Goal: Navigation & Orientation: Find specific page/section

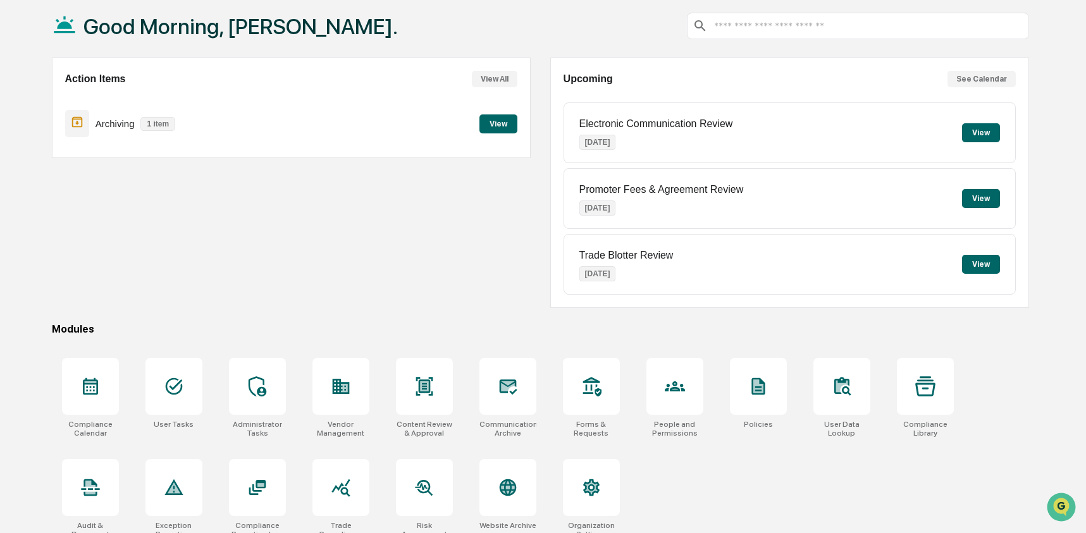
scroll to position [82, 0]
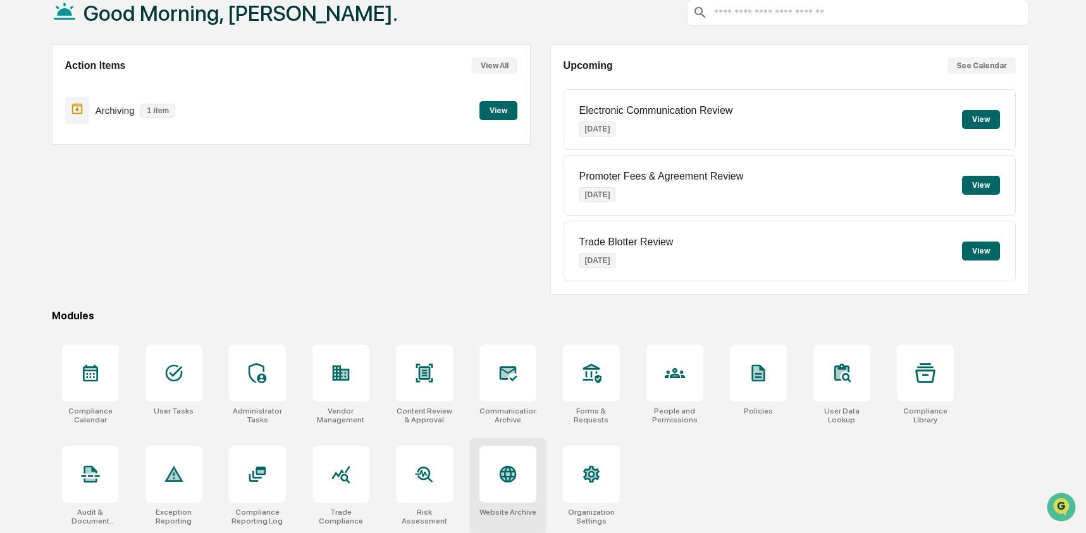
click at [525, 467] on div at bounding box center [507, 474] width 57 height 57
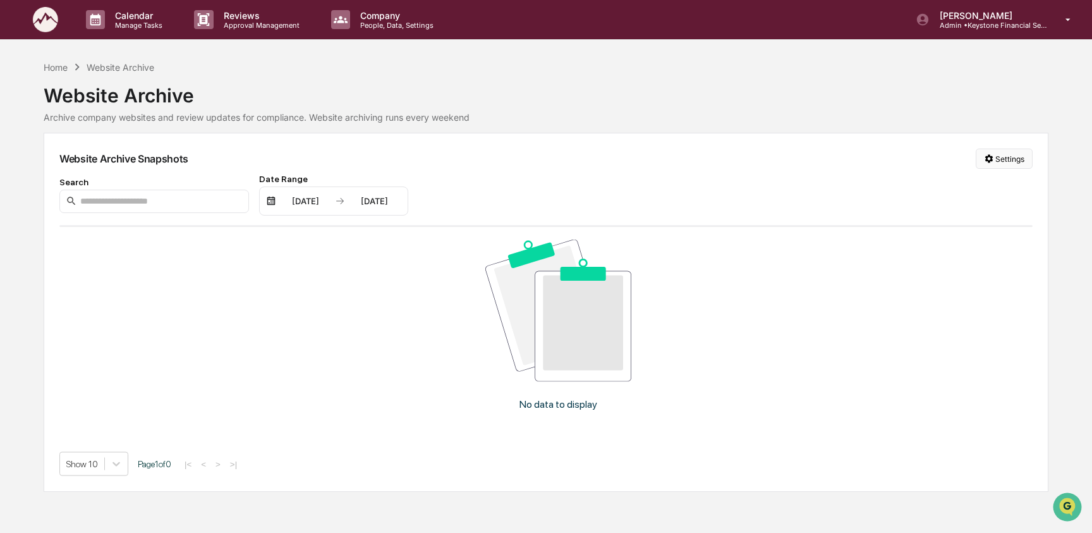
click at [1017, 159] on html "Calendar Manage Tasks Reviews Approval Management Company People, Data, Setting…" at bounding box center [546, 266] width 1092 height 533
click at [998, 188] on div "Manage Archived Websites" at bounding box center [1002, 184] width 142 height 20
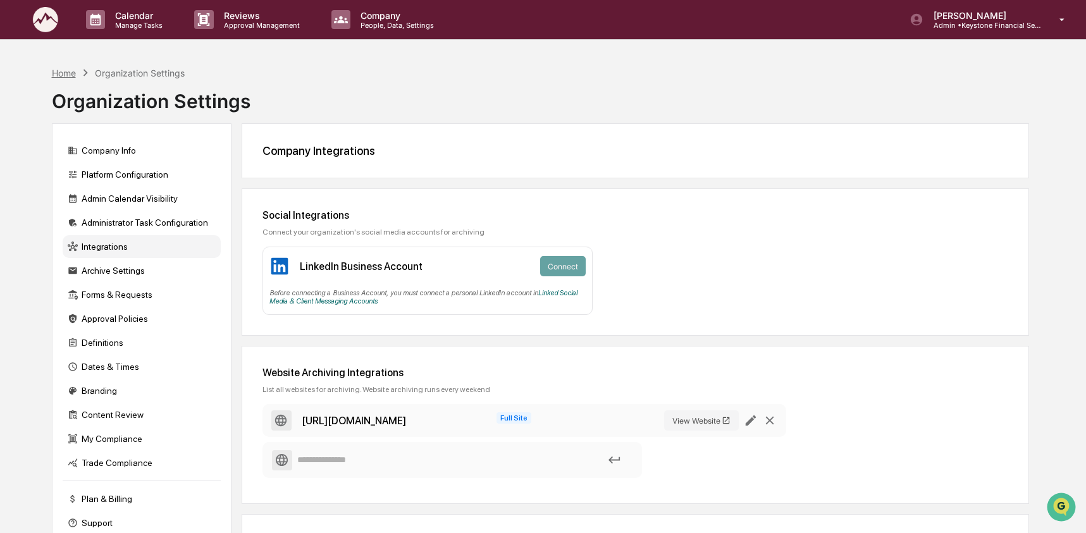
click at [57, 75] on div "Home" at bounding box center [64, 73] width 24 height 11
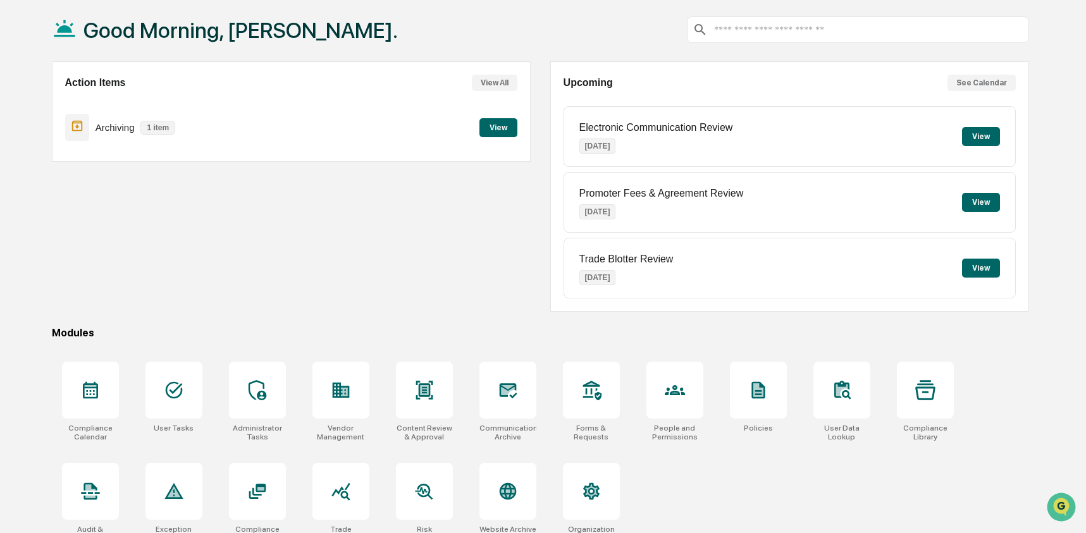
scroll to position [82, 0]
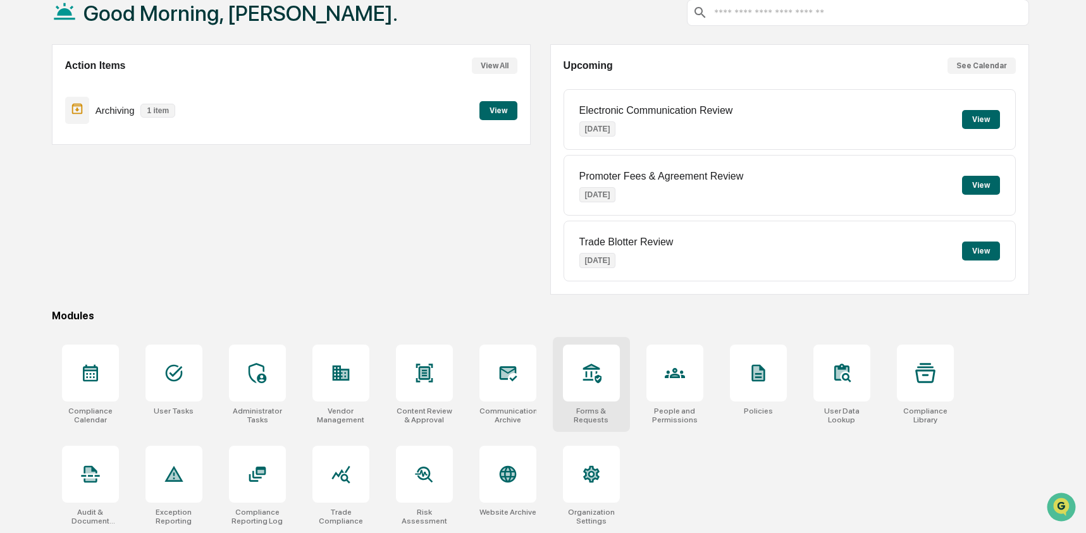
click at [601, 375] on div at bounding box center [591, 373] width 57 height 57
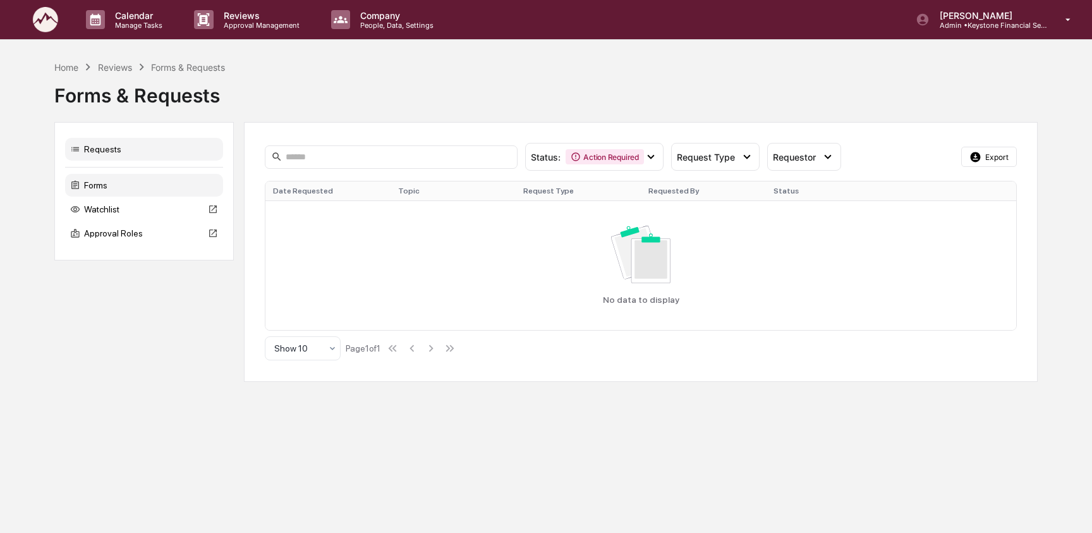
click at [142, 180] on div "Forms" at bounding box center [144, 185] width 158 height 23
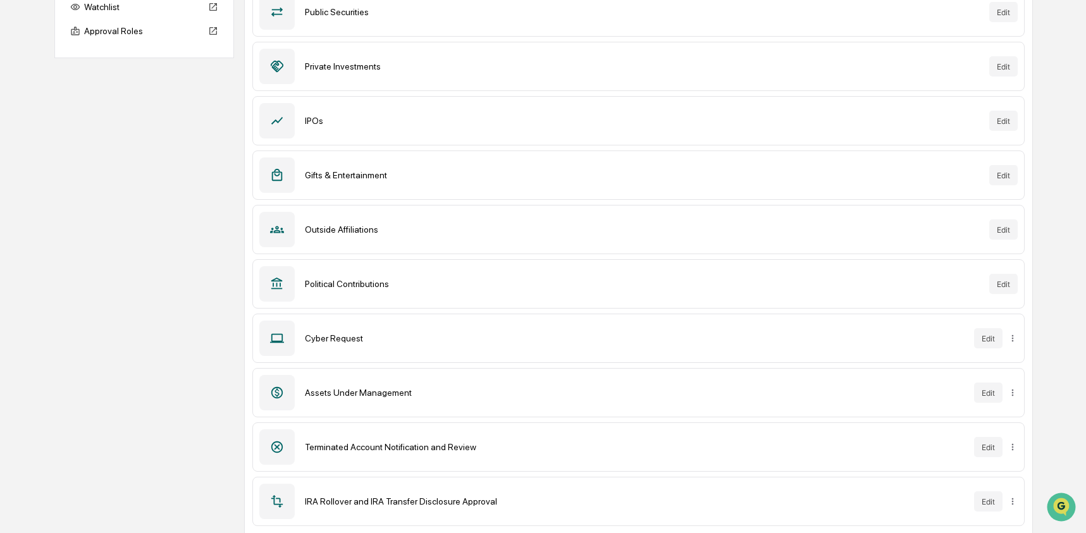
scroll to position [204, 0]
click at [1011, 329] on html "Calendar Manage Tasks Reviews Approval Management Company People, Data, Setting…" at bounding box center [543, 62] width 1086 height 533
click at [1012, 365] on div "Archive" at bounding box center [1012, 363] width 81 height 20
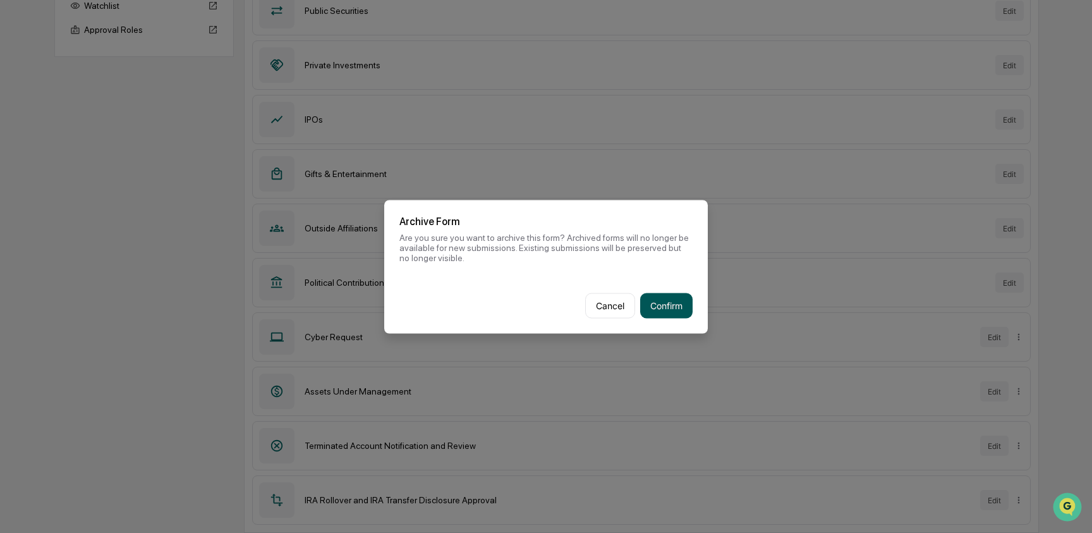
click at [666, 308] on button "Confirm" at bounding box center [666, 305] width 52 height 25
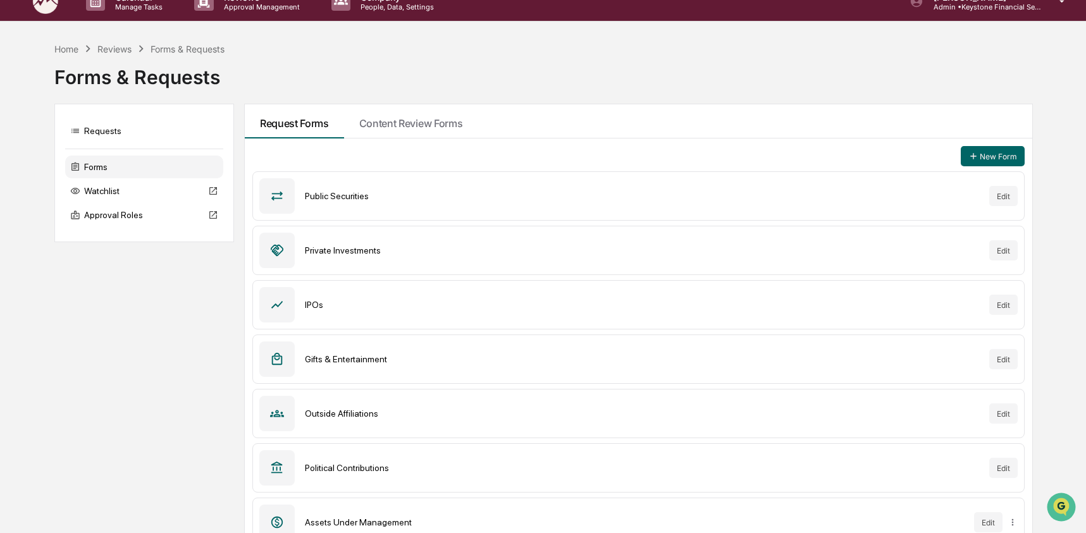
scroll to position [0, 0]
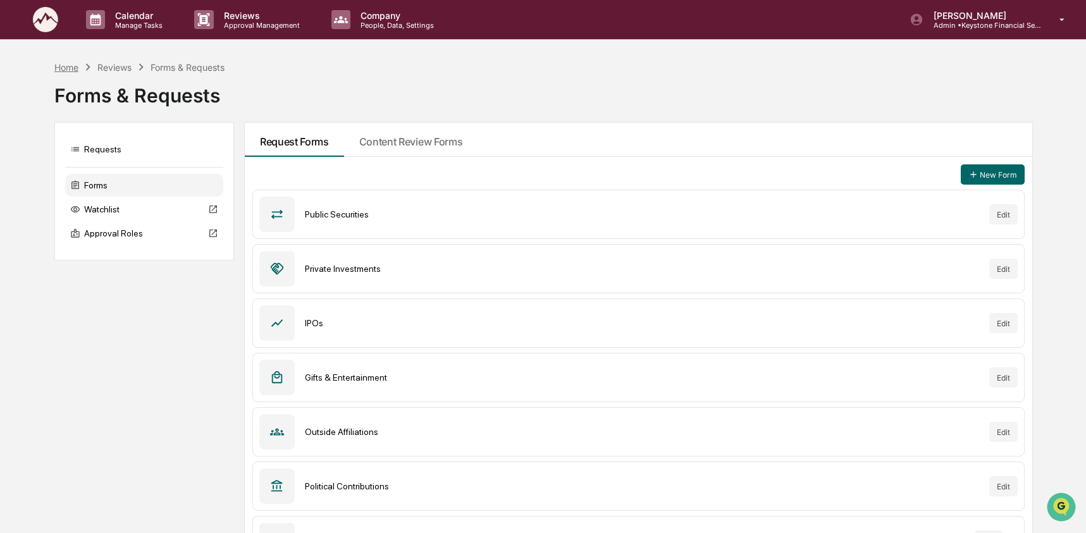
click at [74, 68] on div "Home" at bounding box center [66, 67] width 24 height 11
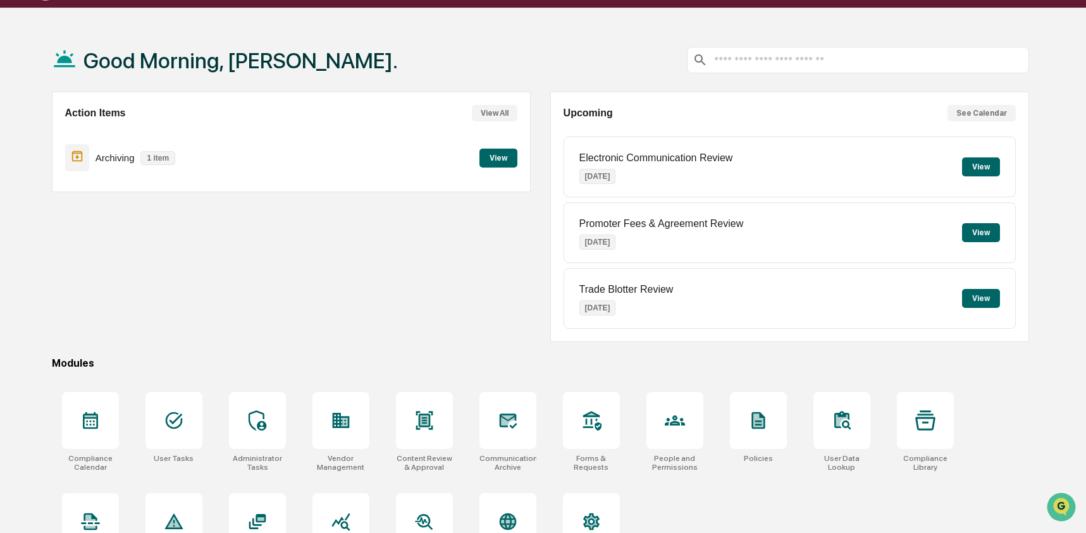
scroll to position [82, 0]
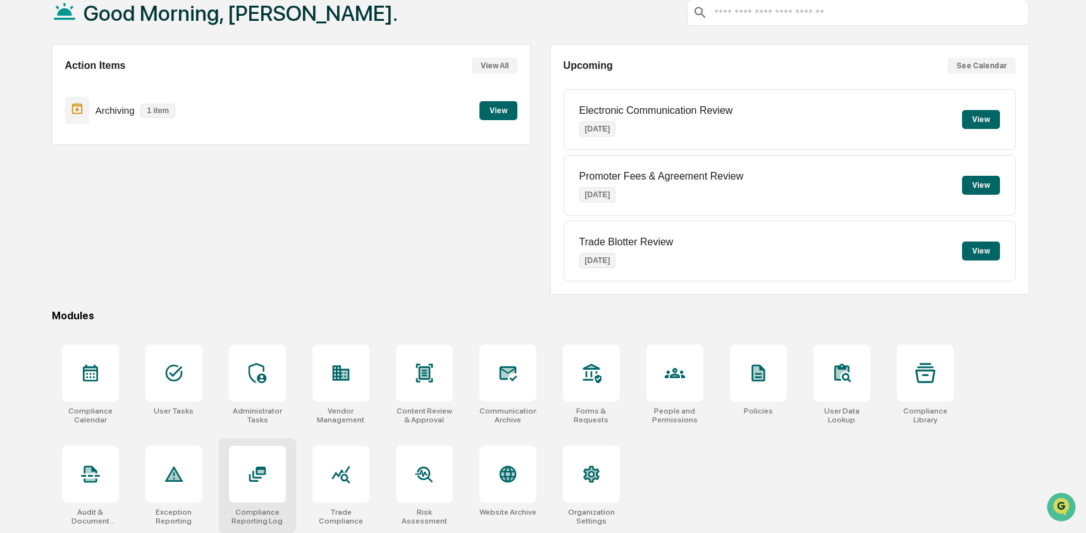
click at [251, 492] on div at bounding box center [257, 474] width 57 height 57
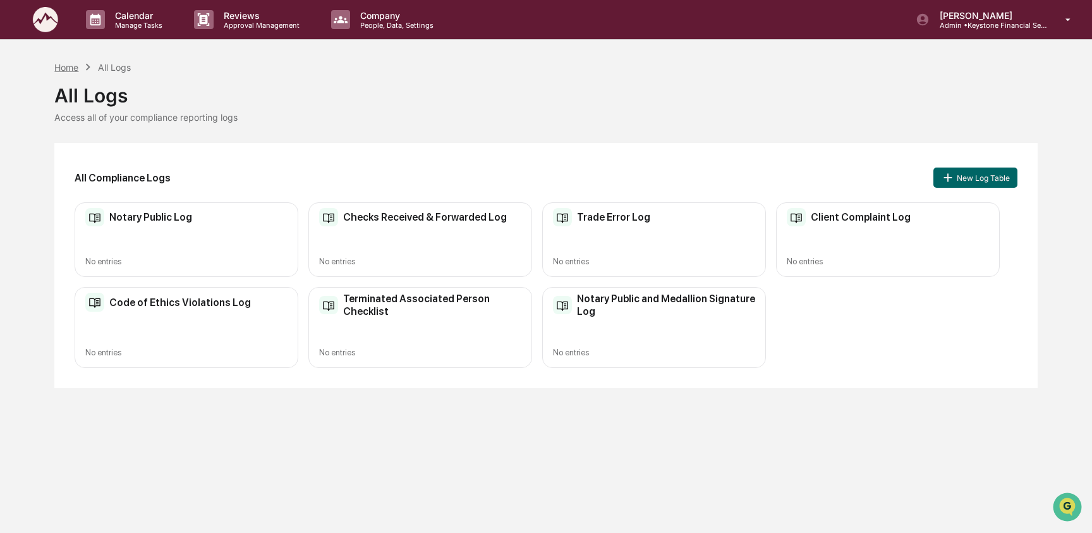
click at [71, 67] on div "Home" at bounding box center [66, 67] width 24 height 11
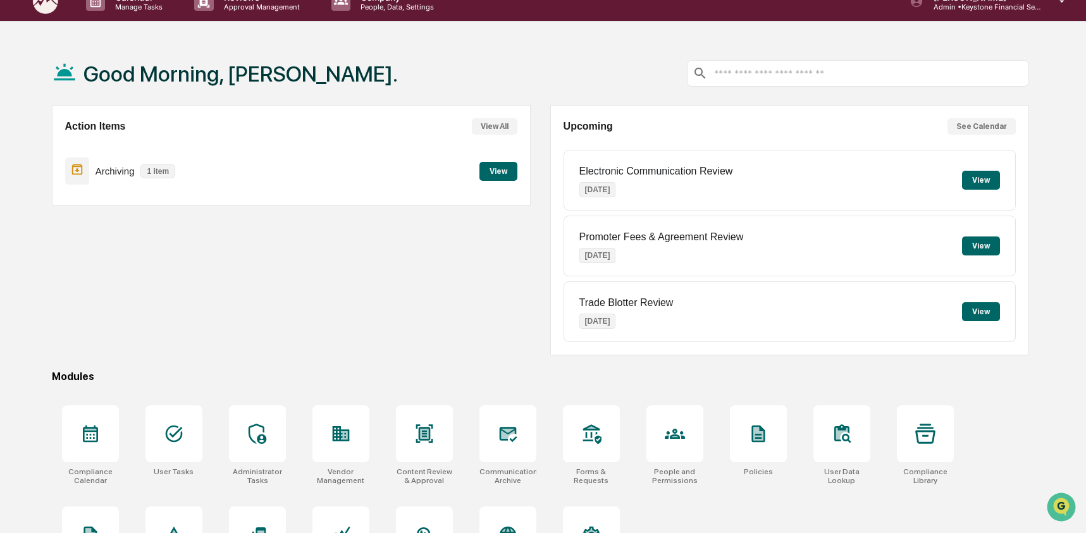
scroll to position [82, 0]
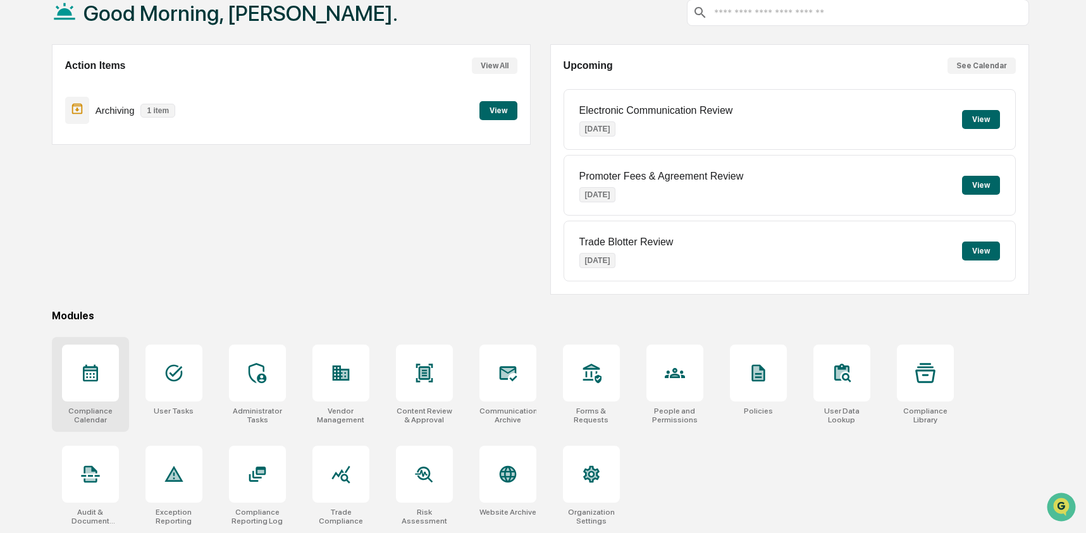
click at [88, 363] on icon at bounding box center [90, 373] width 20 height 20
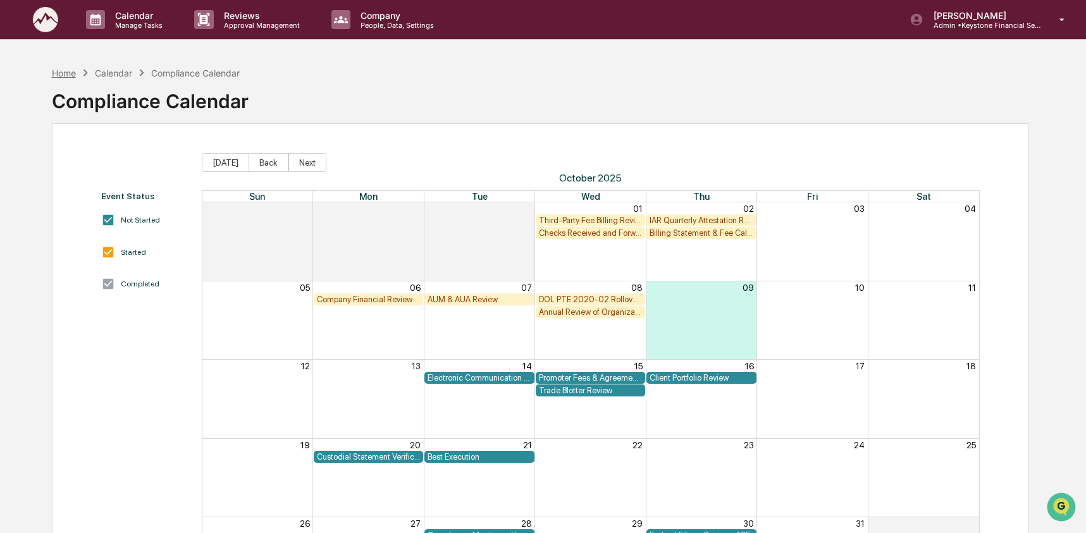
click at [56, 68] on div "Home" at bounding box center [64, 73] width 24 height 11
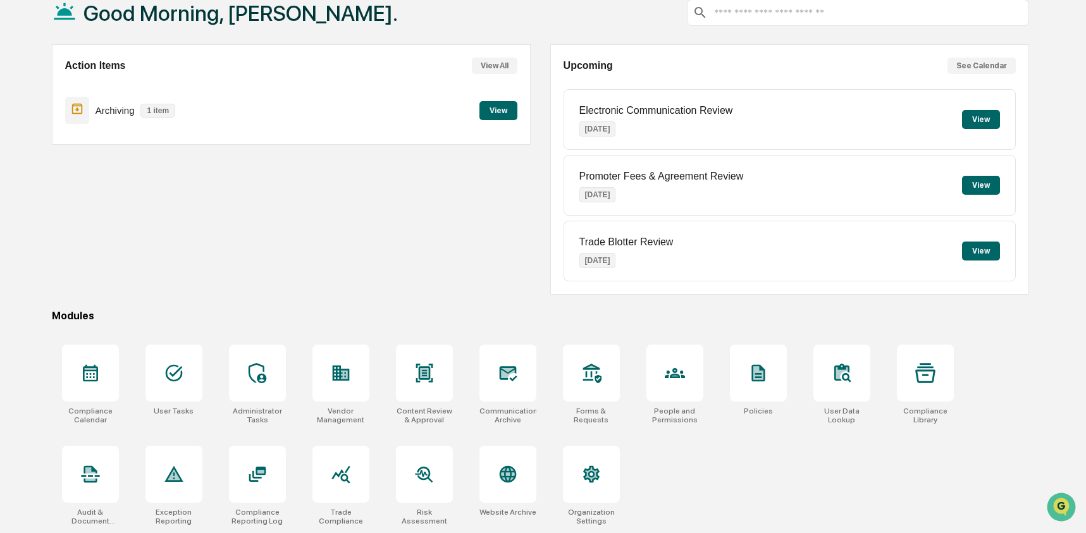
scroll to position [82, 0]
click at [514, 373] on icon at bounding box center [508, 373] width 20 height 20
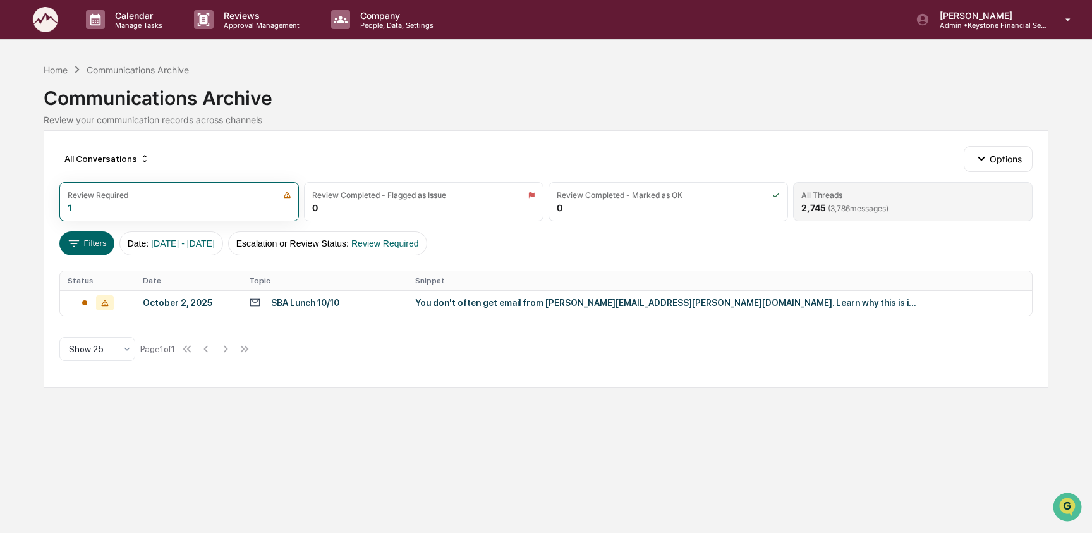
click at [839, 204] on span "( 3,786 messages)" at bounding box center [858, 208] width 61 height 9
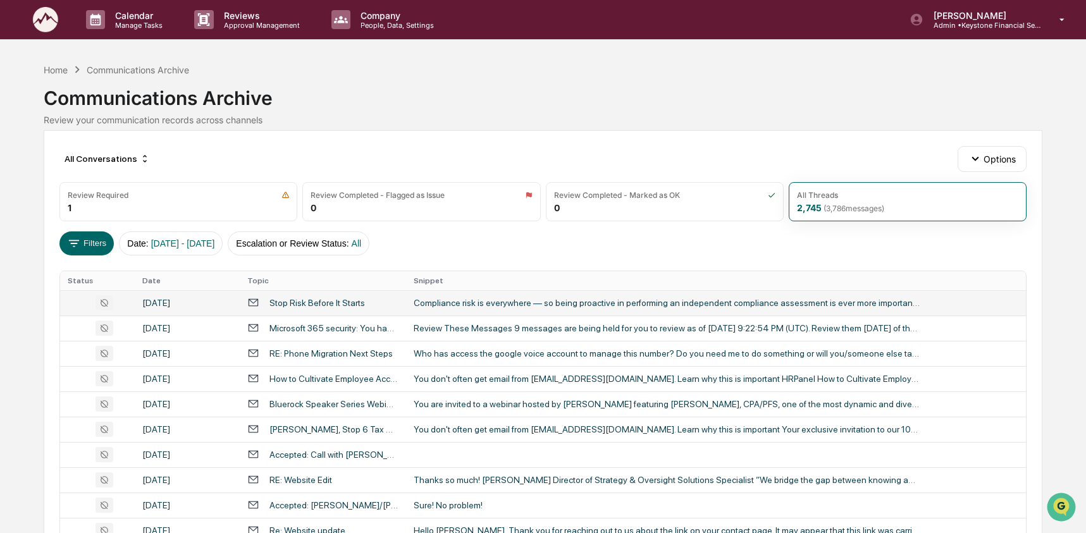
click at [425, 304] on div "Compliance risk is everywhere — so being proactive in performing an independent…" at bounding box center [666, 303] width 506 height 10
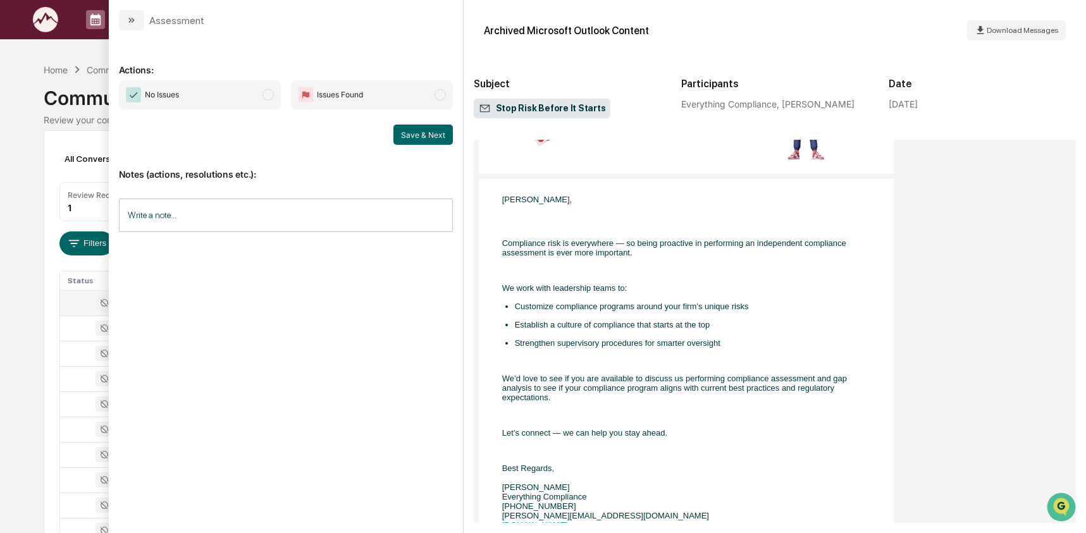
scroll to position [164, 0]
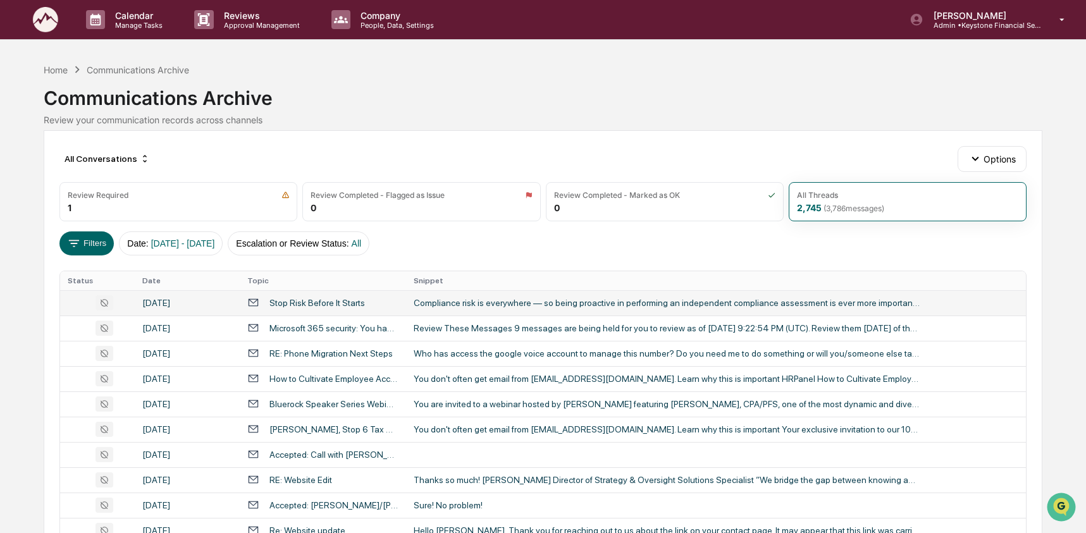
click at [38, 329] on div "Calendar Manage Tasks Reviews Approval Management Company People, Data, Setting…" at bounding box center [543, 497] width 1086 height 994
click at [401, 326] on td "Microsoft 365 security: You have messages in quarantine" at bounding box center [323, 327] width 166 height 25
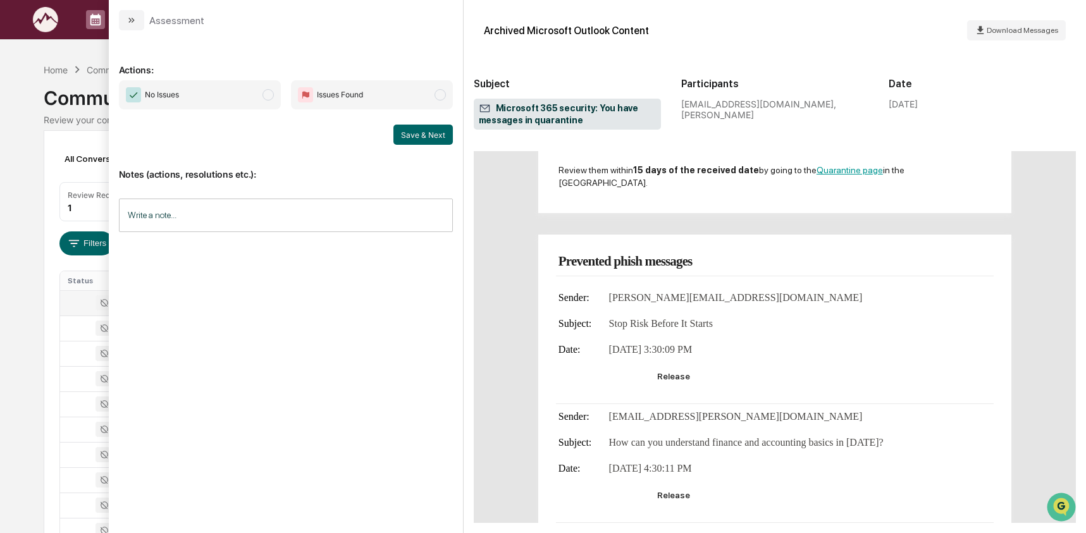
scroll to position [349, 0]
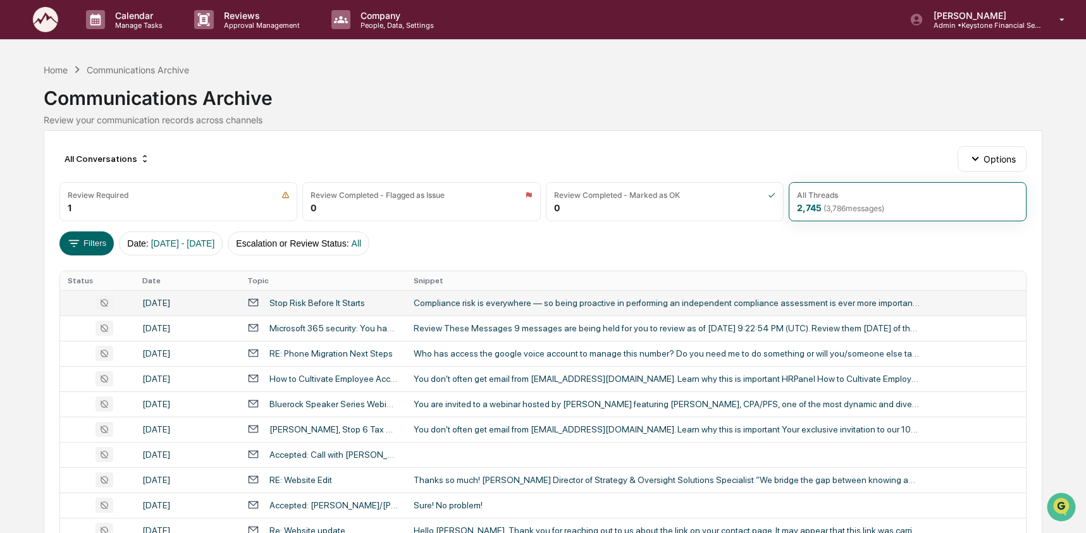
click at [34, 348] on div "Calendar Manage Tasks Reviews Approval Management Company People, Data, Setting…" at bounding box center [543, 497] width 1086 height 994
click at [54, 67] on div "Home" at bounding box center [56, 69] width 24 height 11
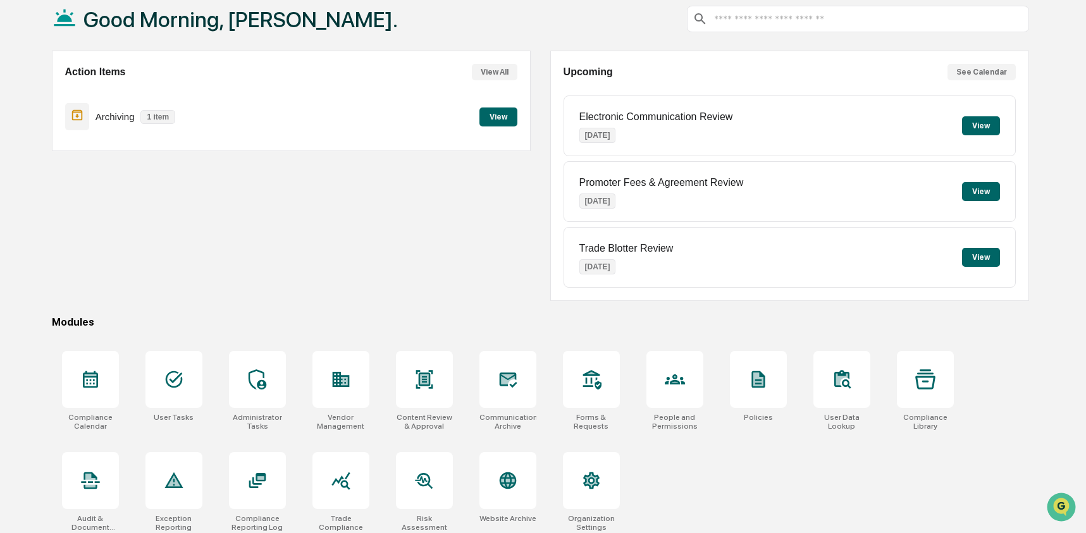
scroll to position [82, 0]
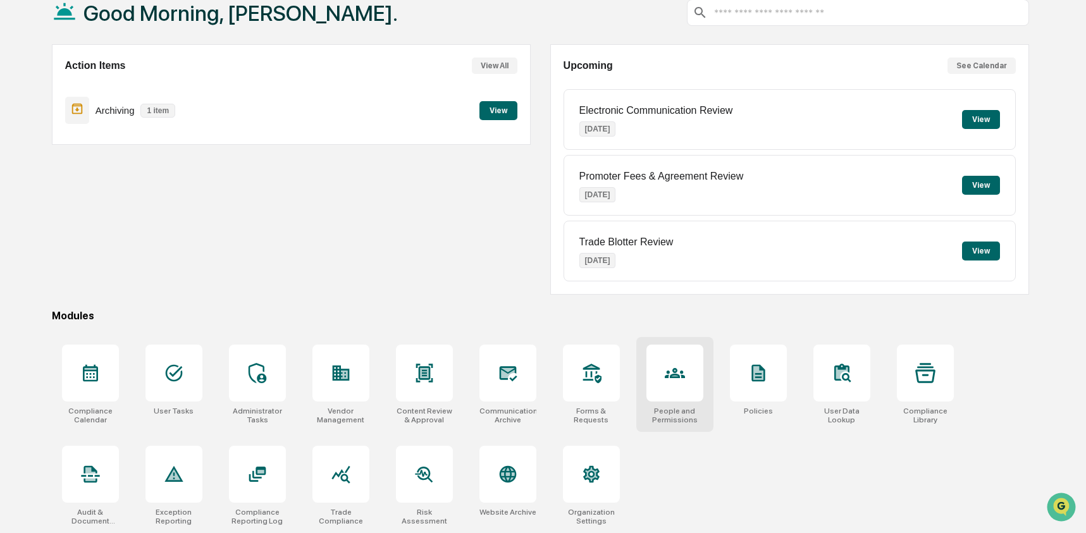
click at [668, 369] on icon at bounding box center [674, 373] width 20 height 10
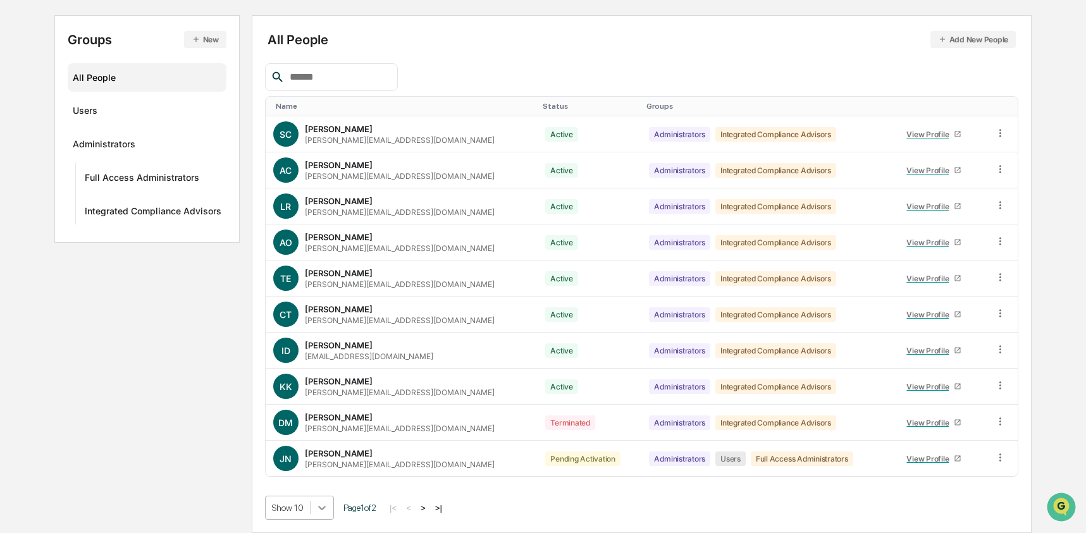
scroll to position [229, 0]
click at [327, 498] on body "Calendar Manage Tasks Reviews Approval Management Company People, Data, Setting…" at bounding box center [543, 203] width 1086 height 660
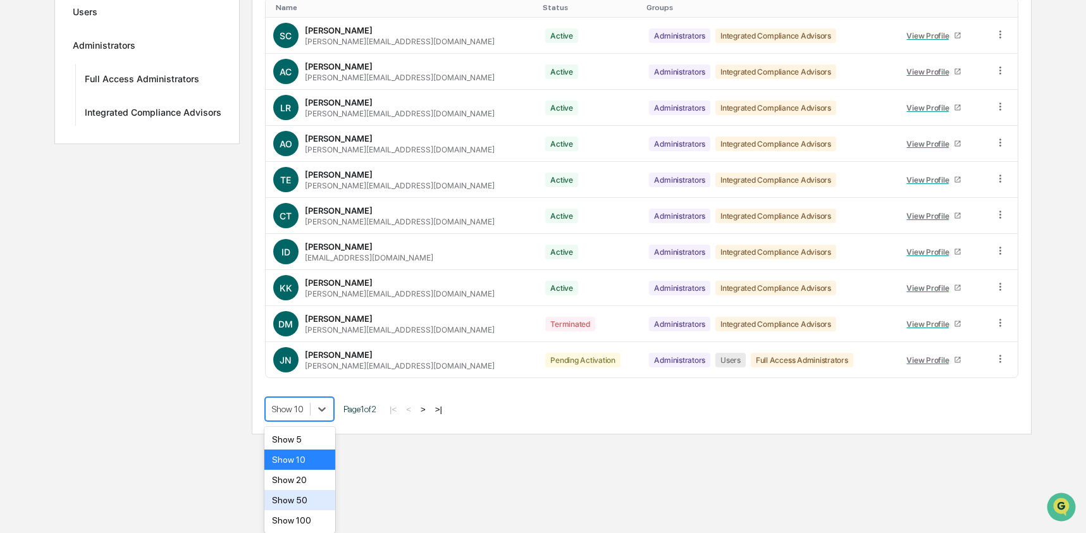
click at [311, 502] on div "Show 50" at bounding box center [299, 500] width 71 height 20
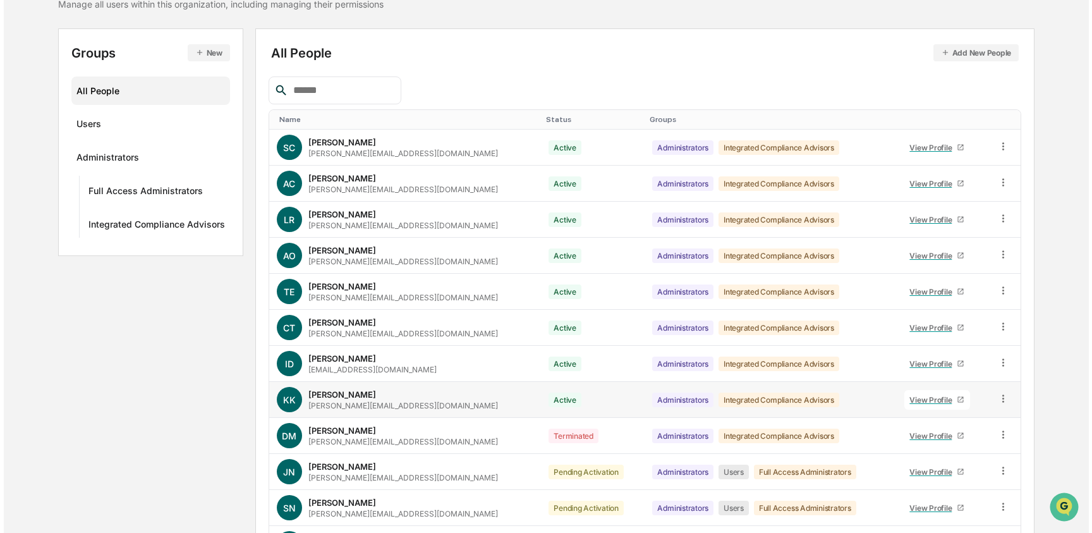
scroll to position [0, 0]
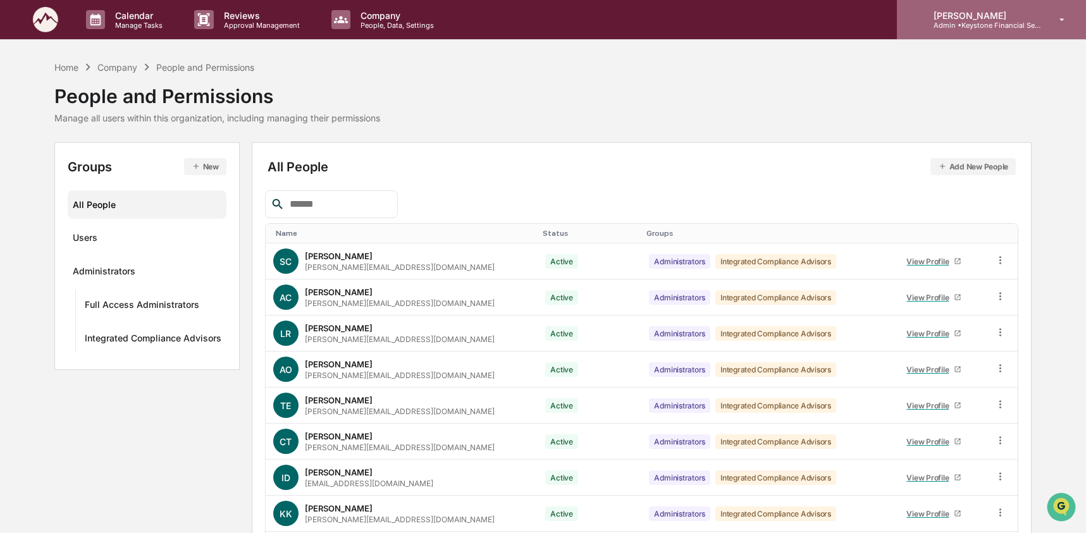
click at [998, 23] on p "Admin • Keystone Financial Services" at bounding box center [982, 25] width 118 height 9
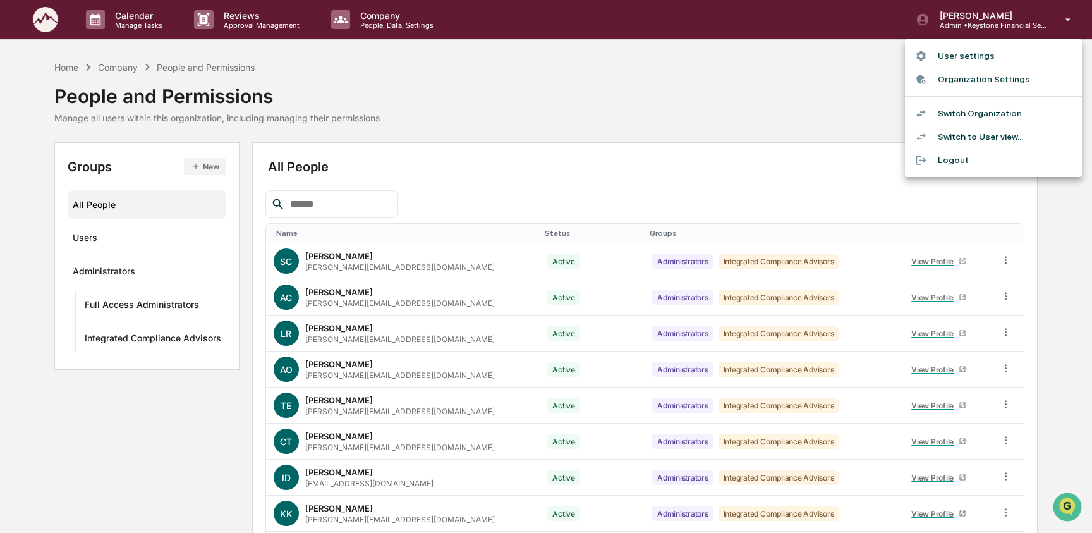
click at [991, 110] on li "Switch Organization" at bounding box center [993, 113] width 177 height 23
